Goal: Transaction & Acquisition: Purchase product/service

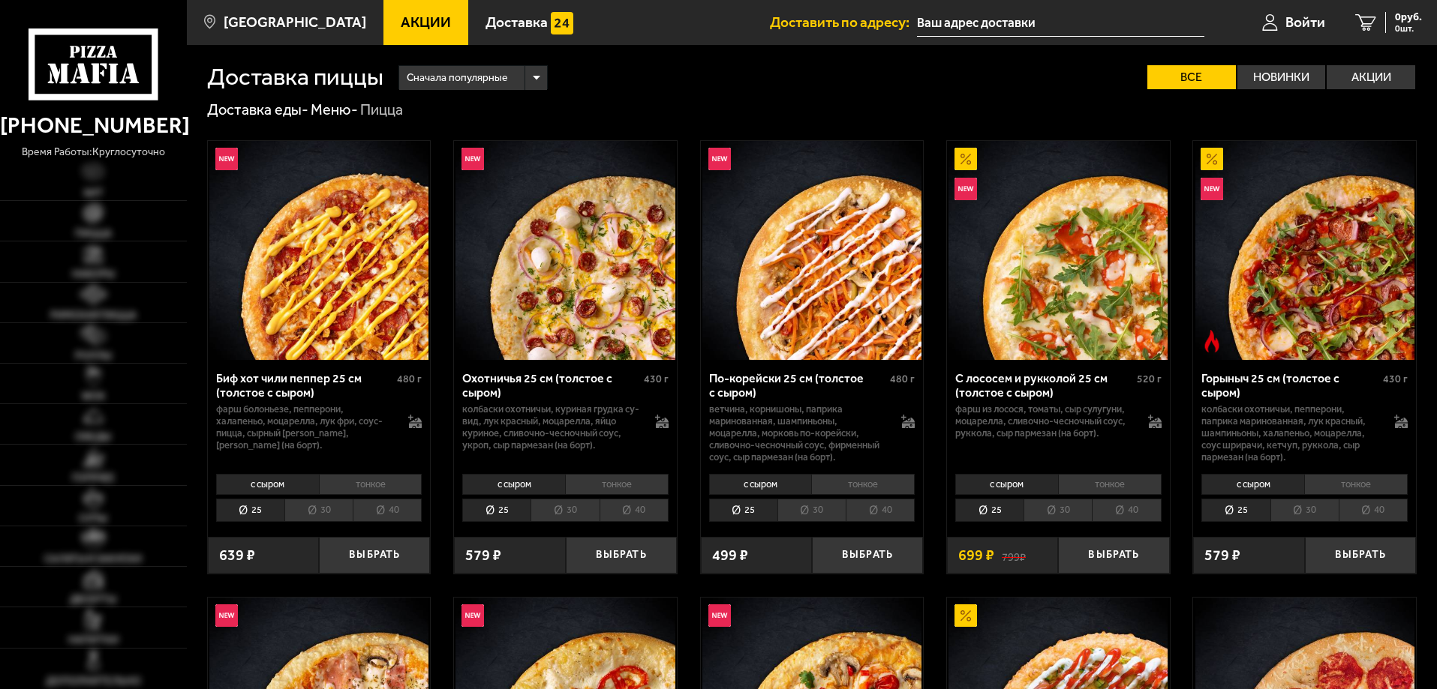
type input "[STREET_ADDRESS]"
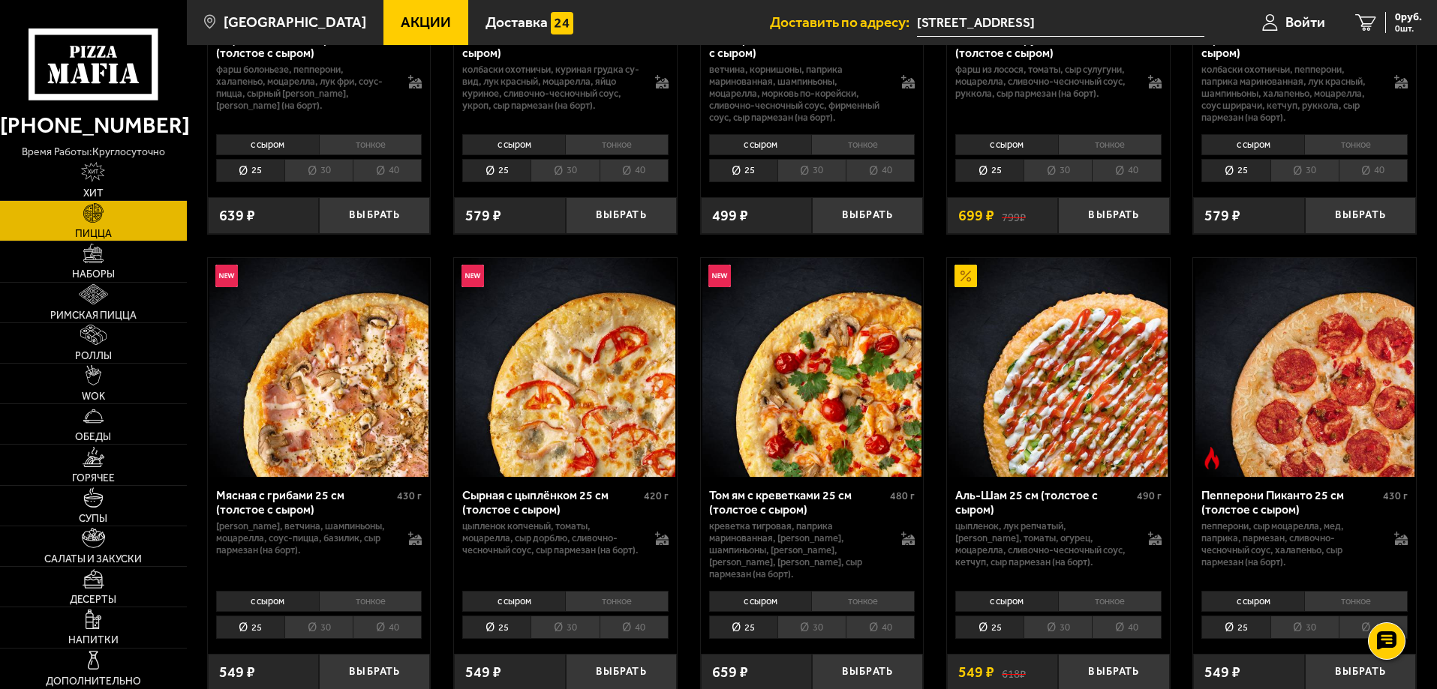
scroll to position [375, 0]
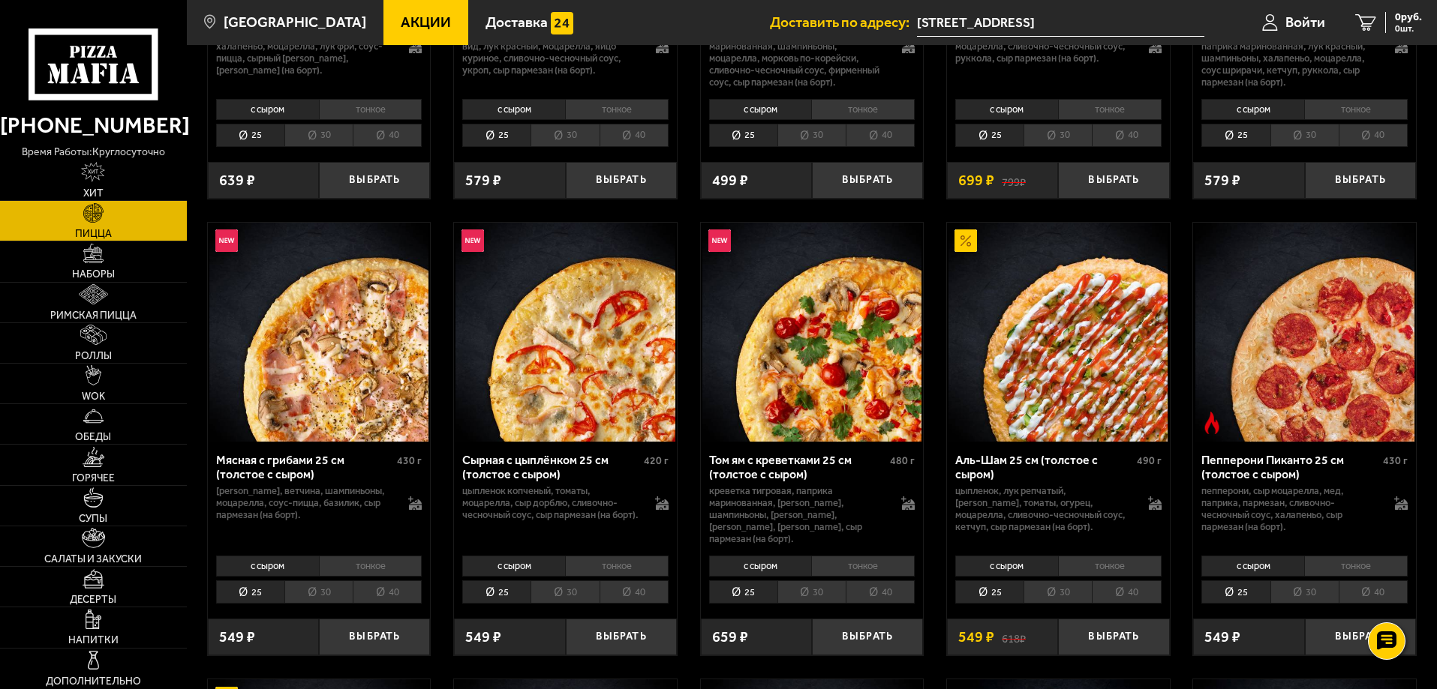
drag, startPoint x: 1269, startPoint y: 455, endPoint x: 208, endPoint y: 212, distance: 1089.2
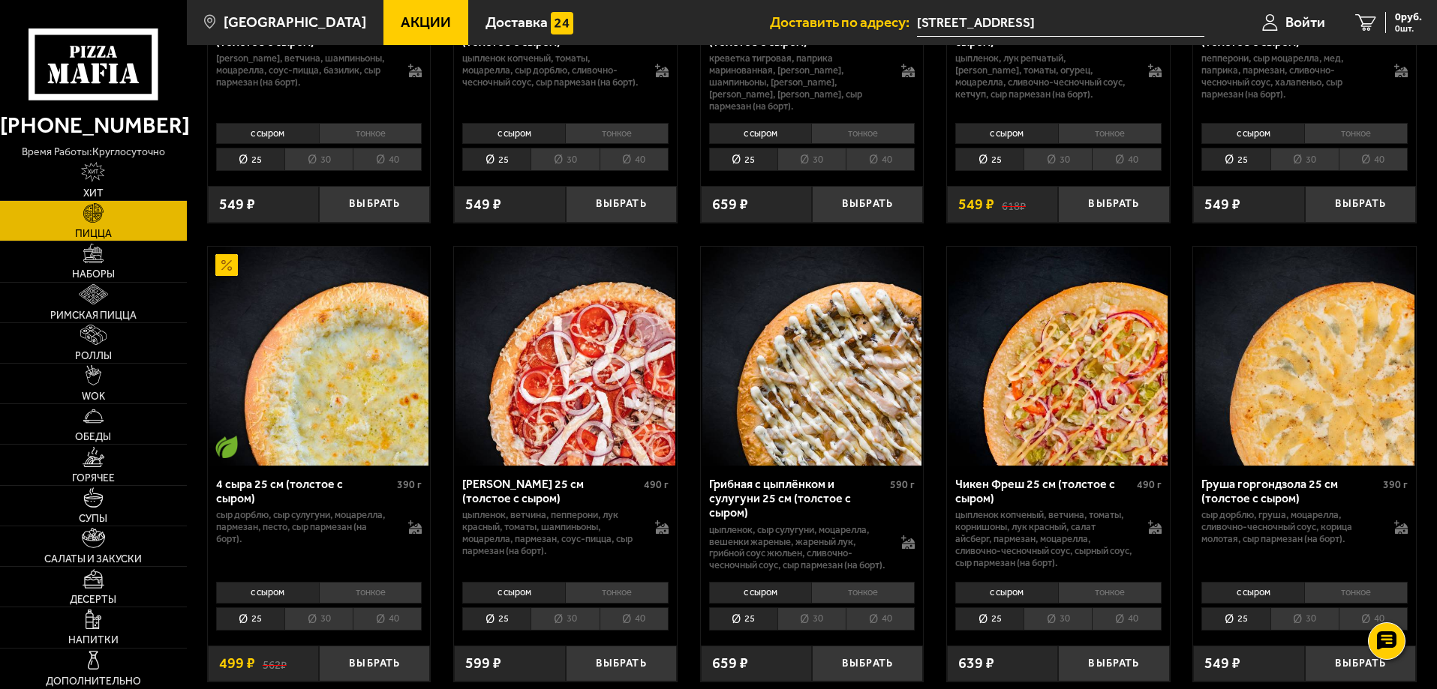
scroll to position [825, 0]
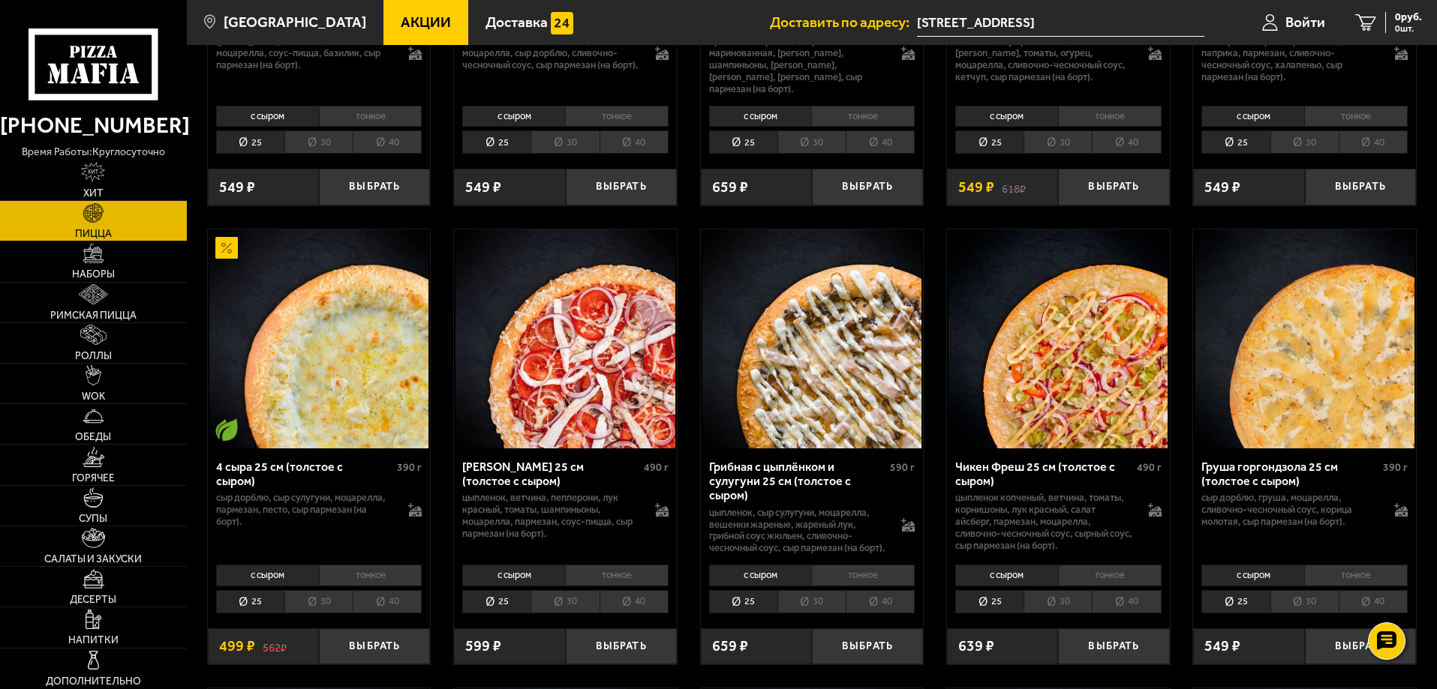
click at [646, 608] on li "40" at bounding box center [633, 601] width 69 height 23
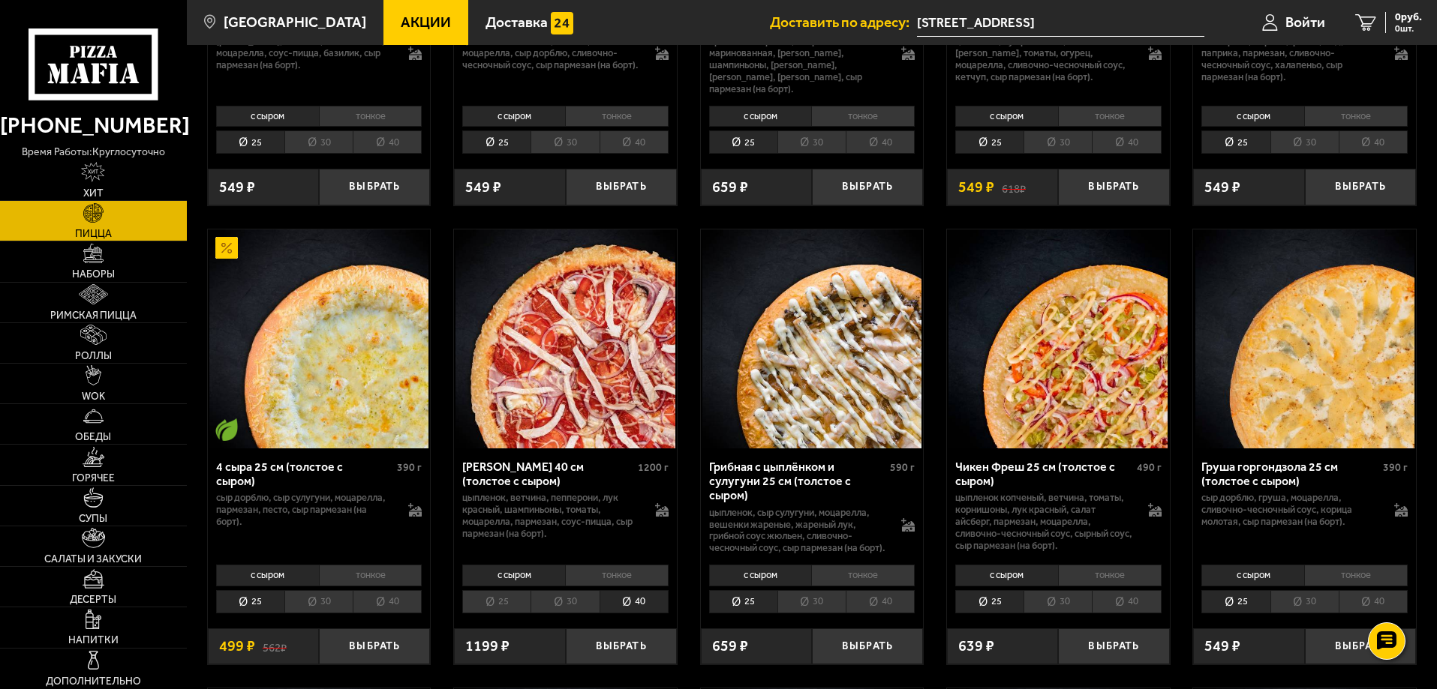
click at [404, 604] on li "40" at bounding box center [387, 601] width 69 height 23
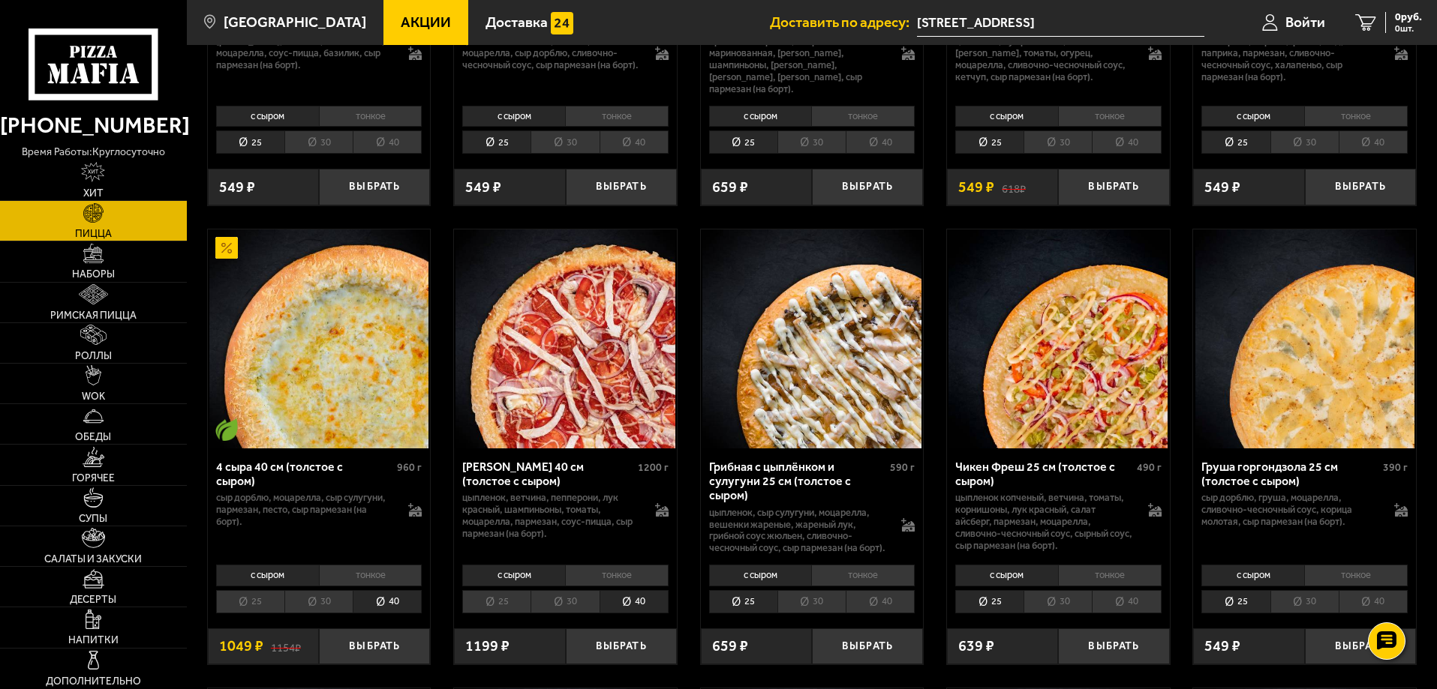
click at [272, 601] on li "25" at bounding box center [250, 601] width 68 height 23
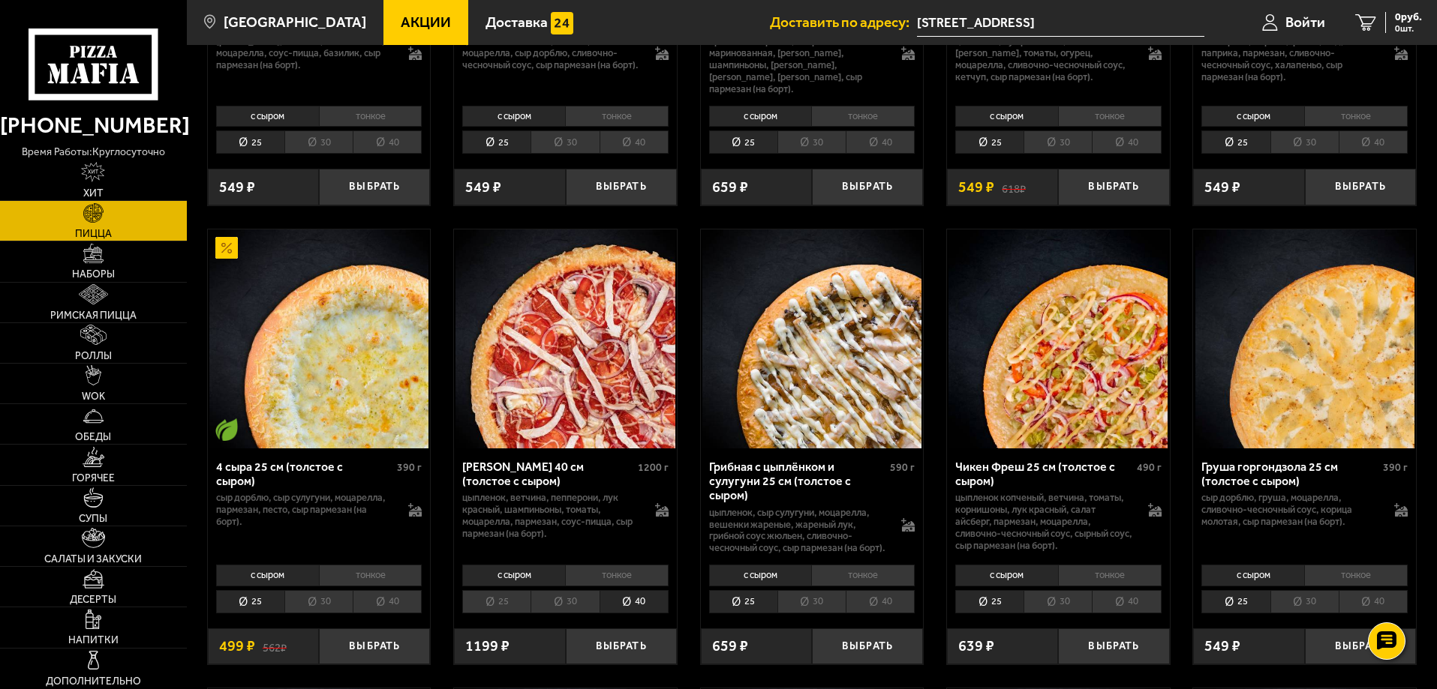
click at [403, 608] on li "40" at bounding box center [387, 601] width 69 height 23
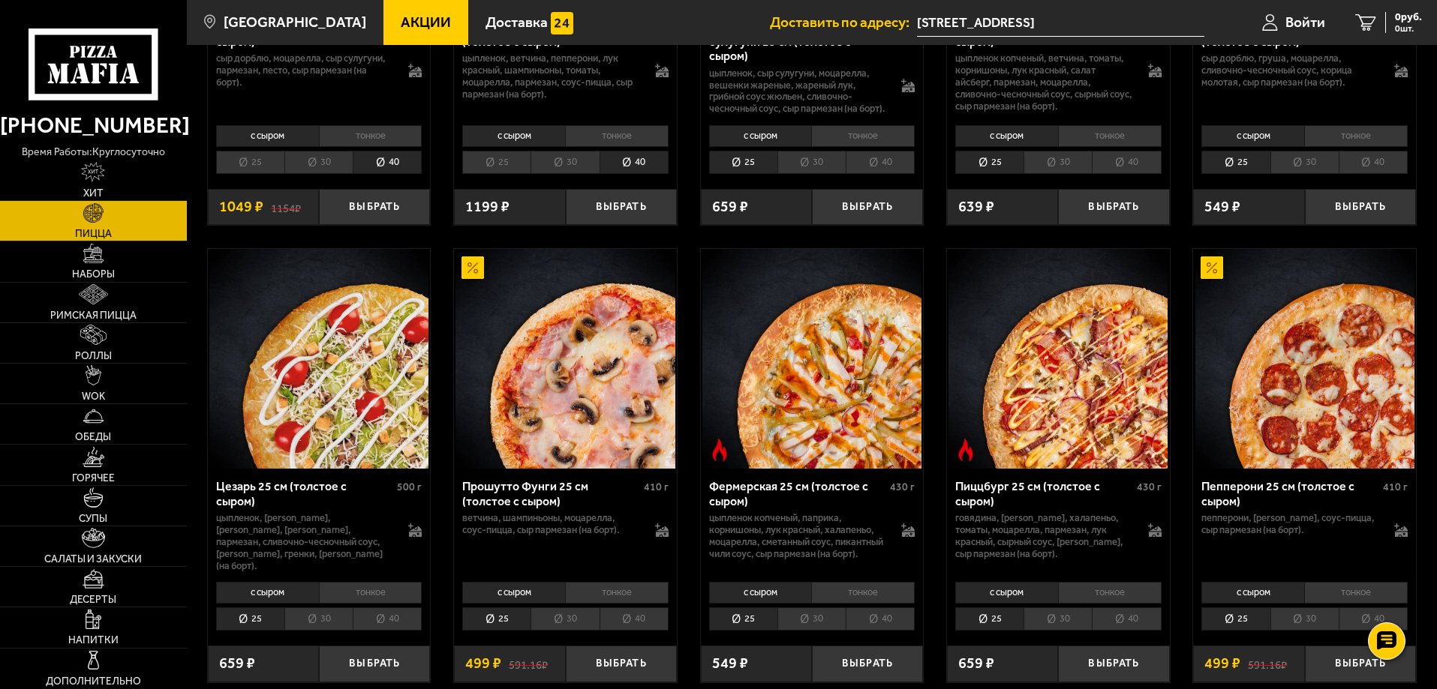
scroll to position [1275, 0]
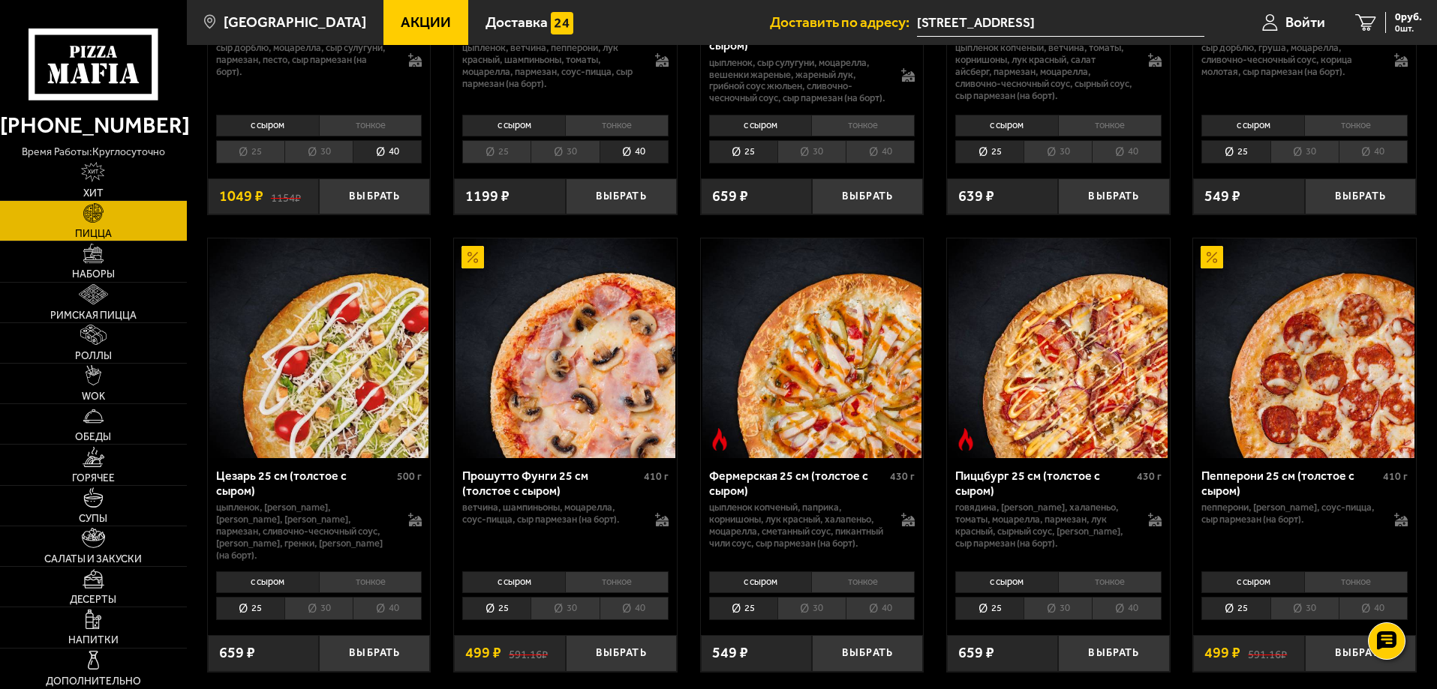
click at [862, 616] on li "40" at bounding box center [879, 608] width 69 height 23
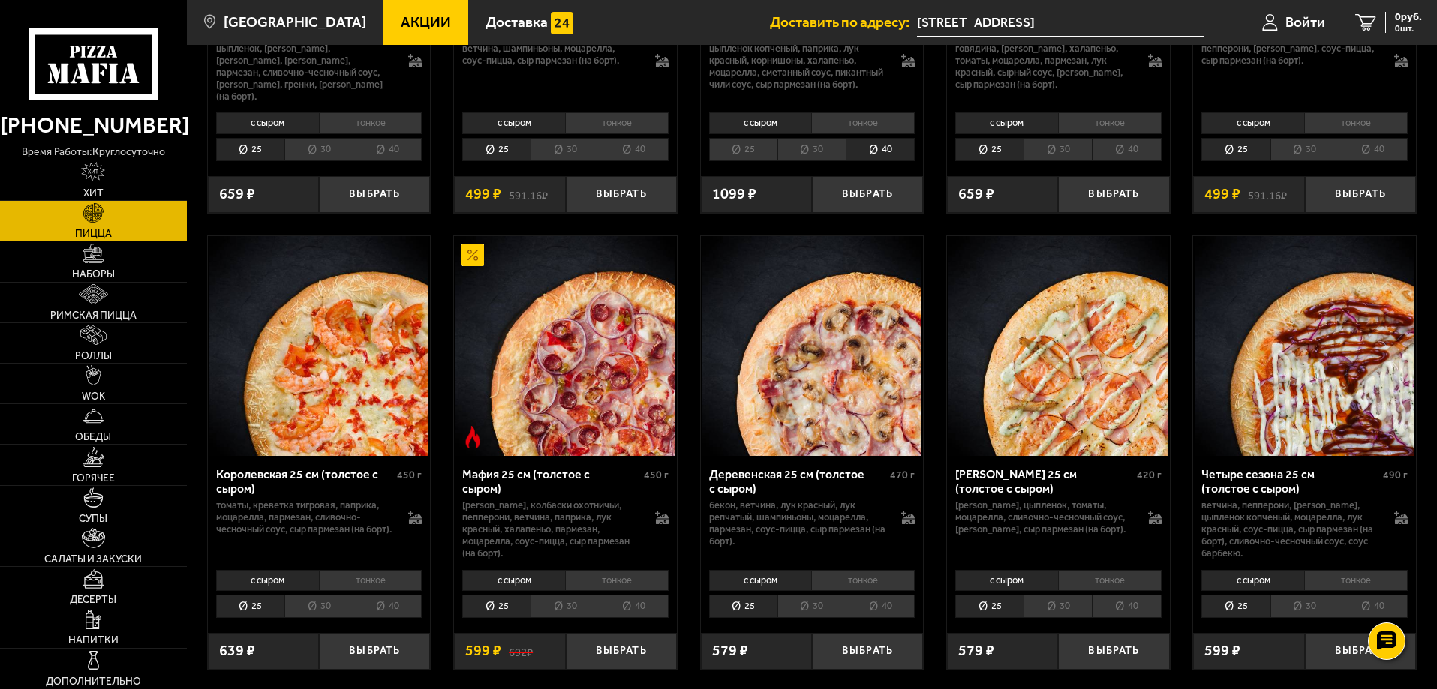
scroll to position [1726, 0]
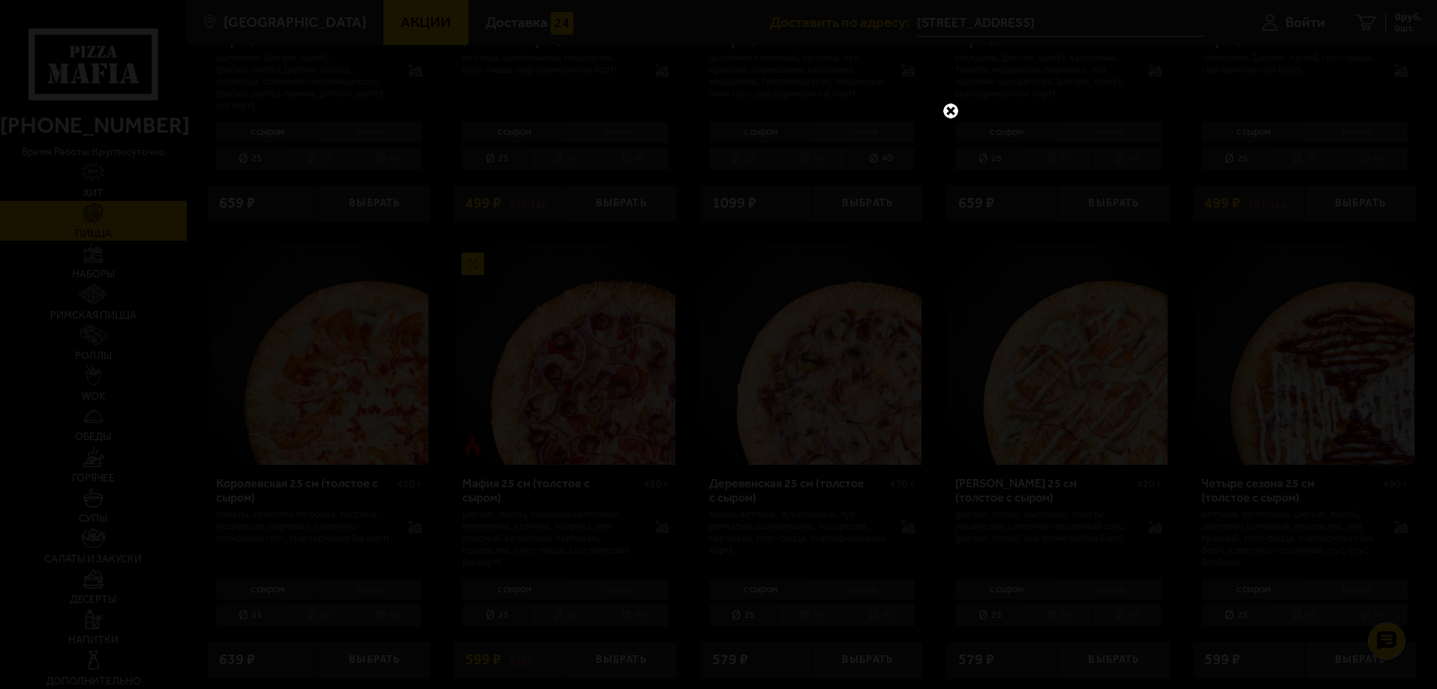
click at [944, 109] on link at bounding box center [951, 111] width 20 height 20
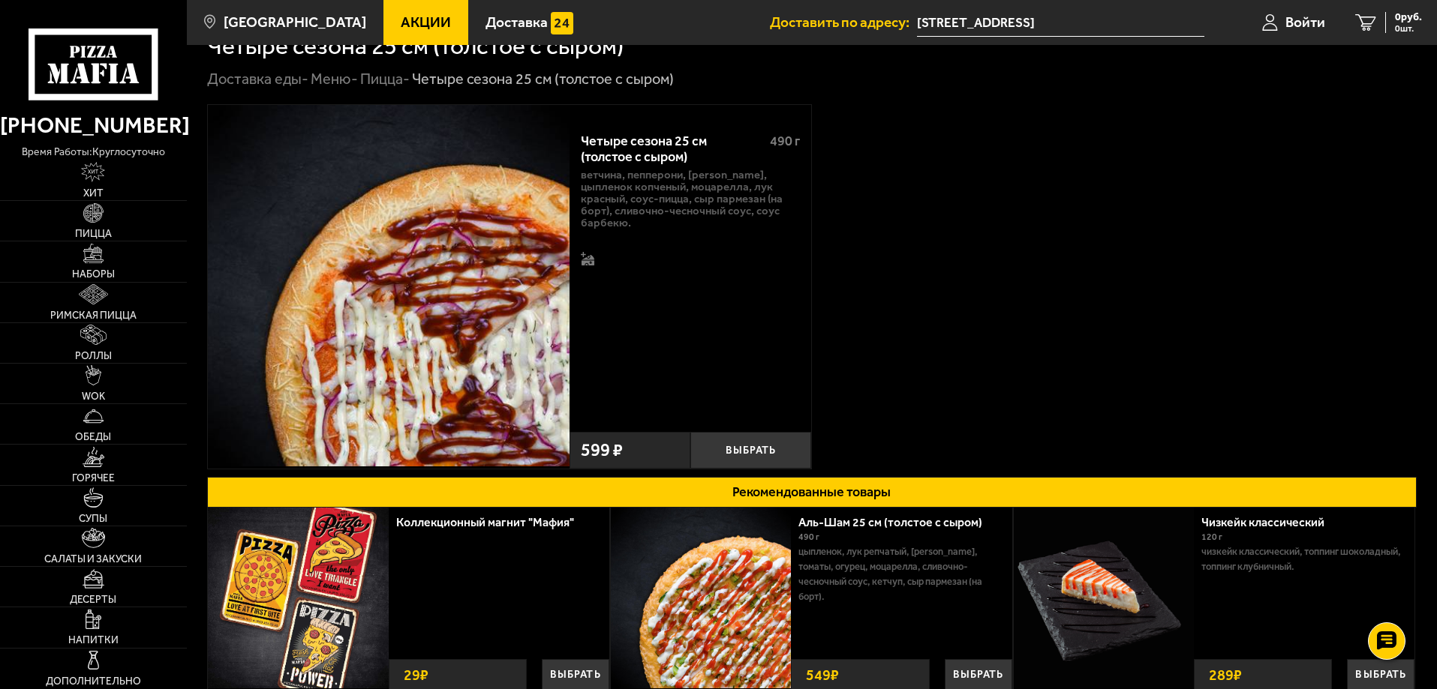
scroll to position [4, 0]
